Goal: Task Accomplishment & Management: Complete application form

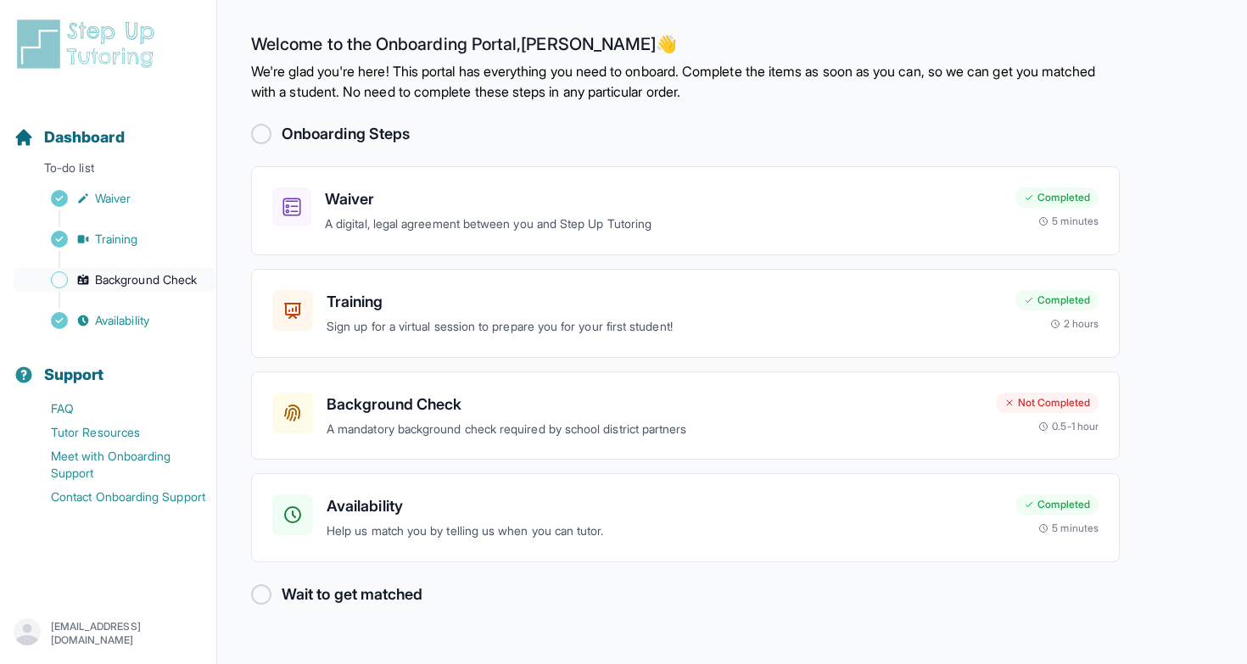
click at [181, 282] on span "Background Check" at bounding box center [146, 279] width 102 height 17
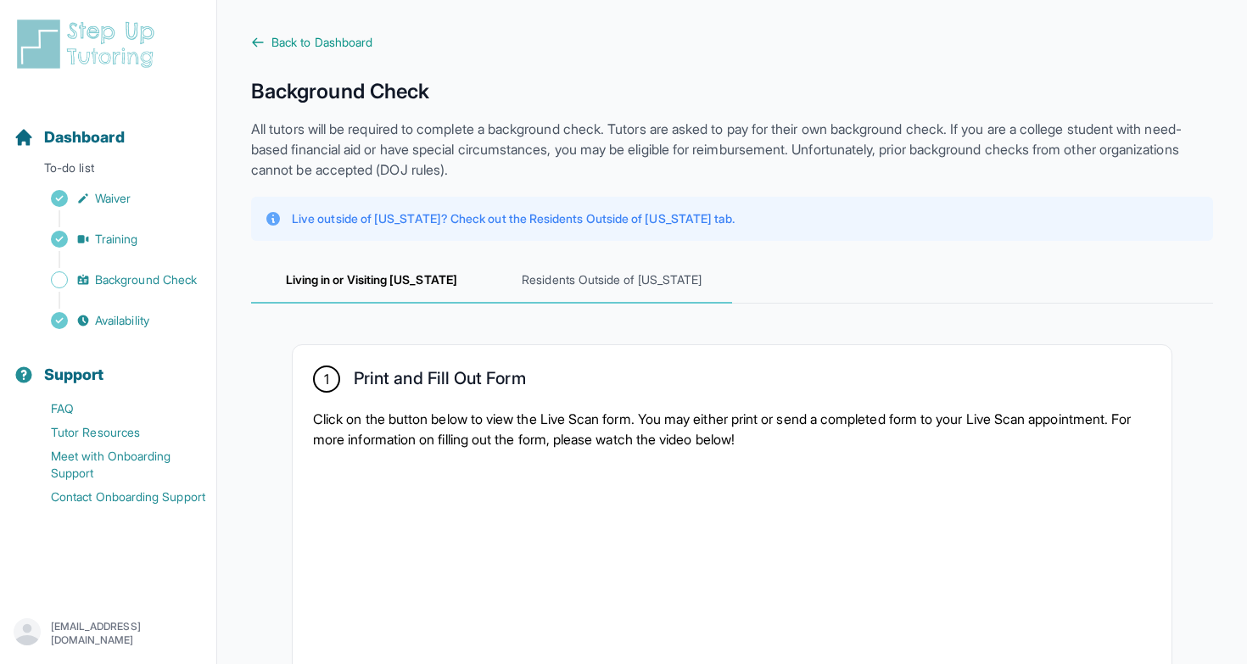
click at [603, 283] on span "Residents Outside of California" at bounding box center [612, 281] width 241 height 46
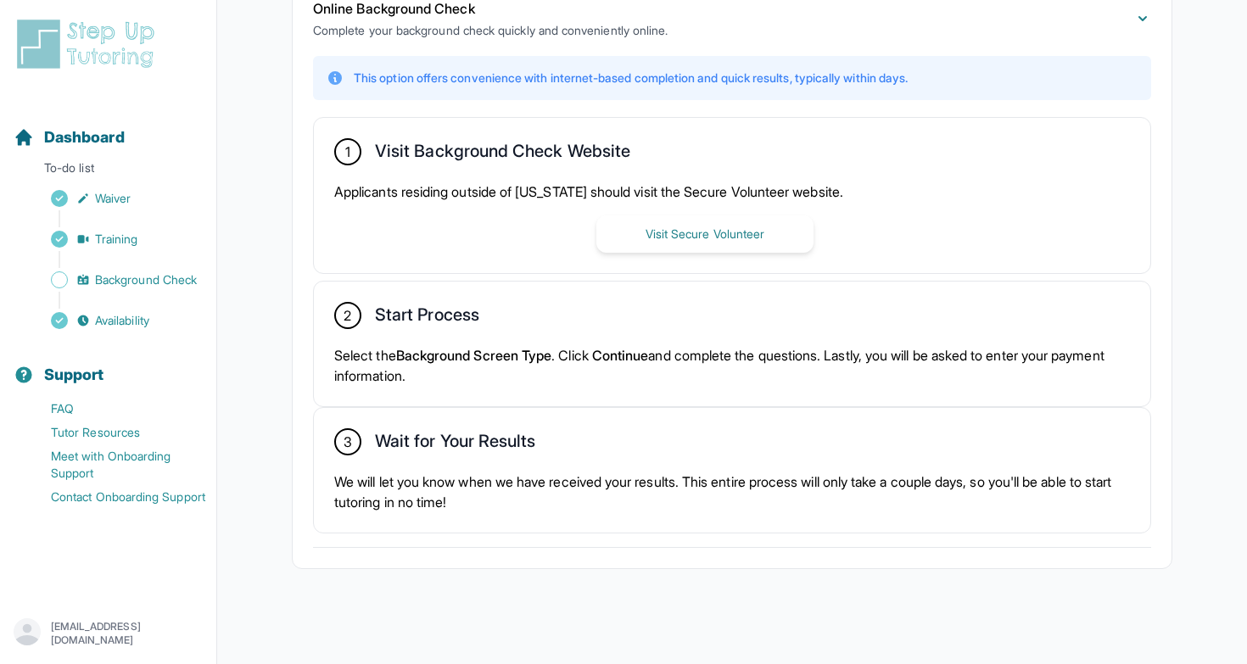
scroll to position [413, 0]
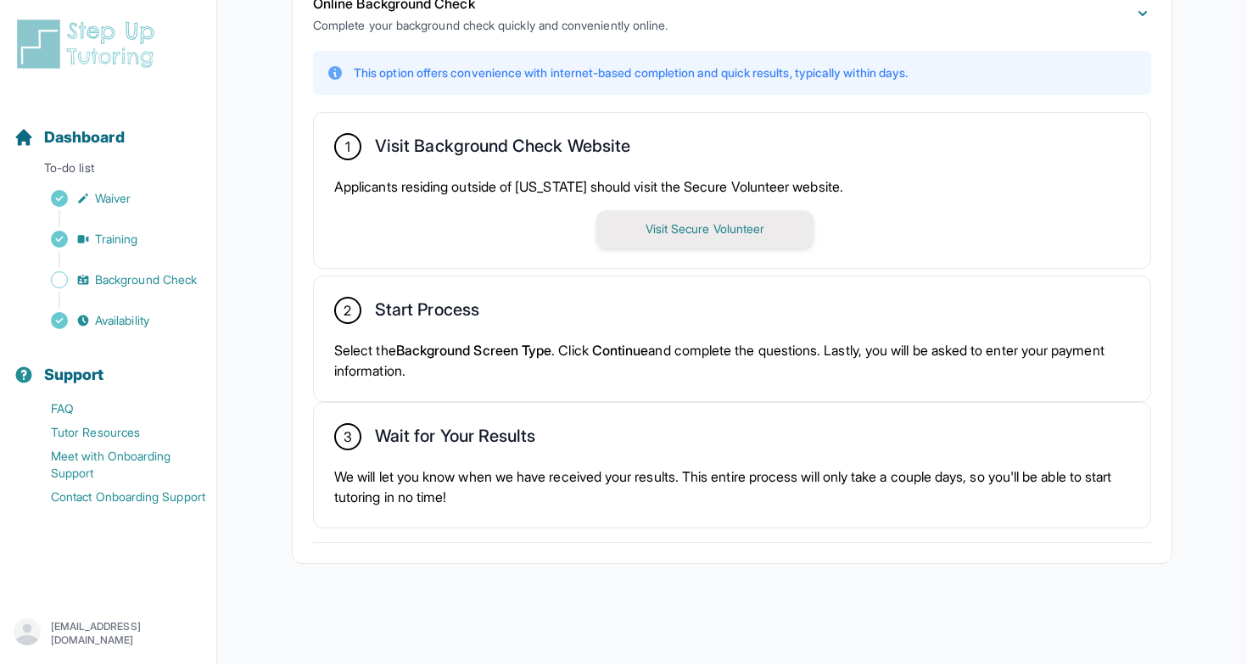
click at [678, 230] on button "Visit Secure Volunteer" at bounding box center [704, 228] width 217 height 37
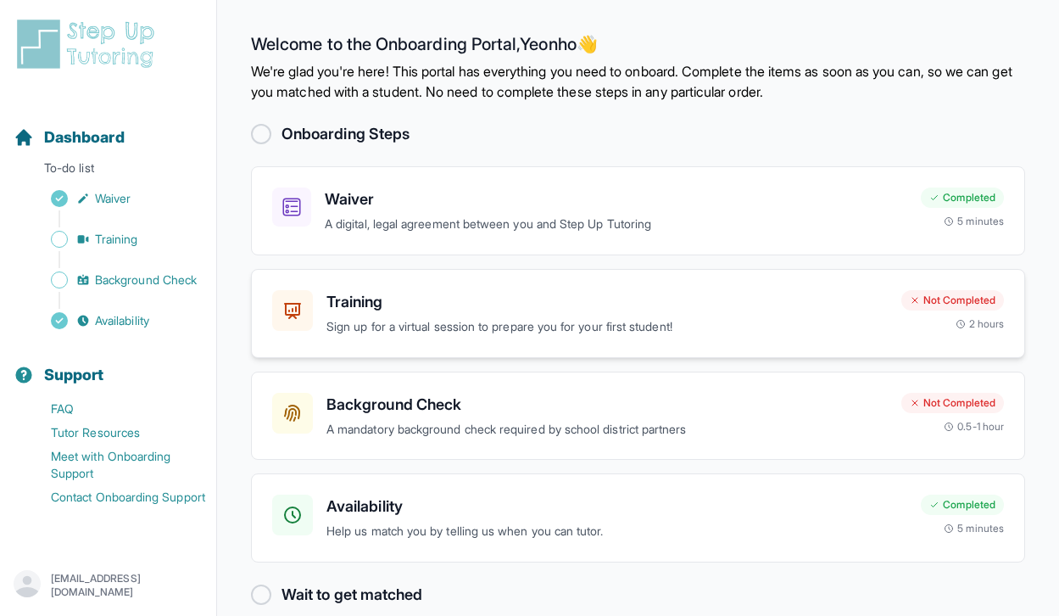
scroll to position [25, 0]
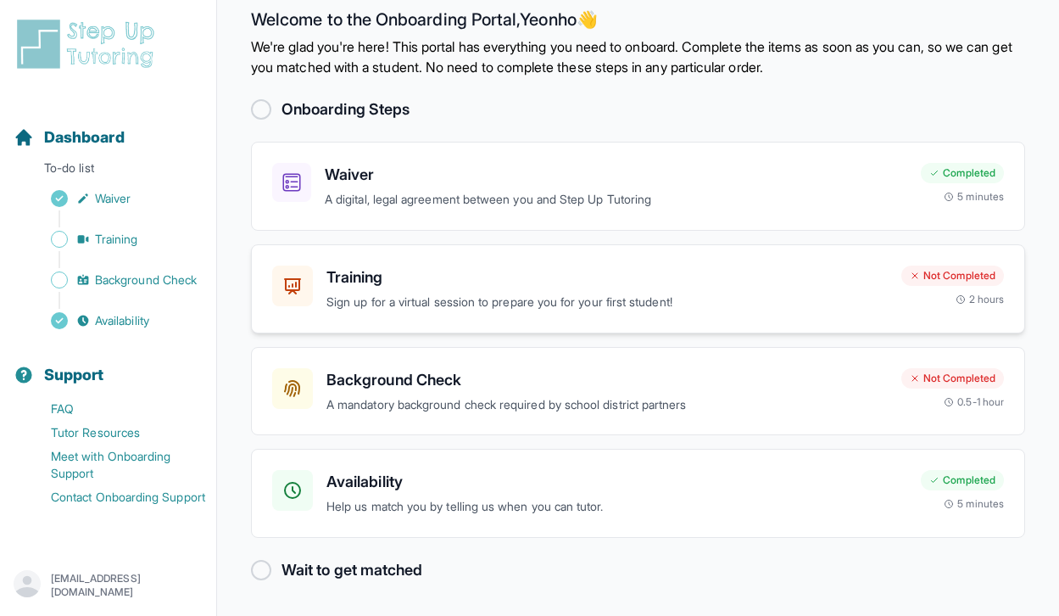
click at [493, 310] on p "Sign up for a virtual session to prepare you for your first student!" at bounding box center [606, 303] width 561 height 20
